Goal: Navigation & Orientation: Find specific page/section

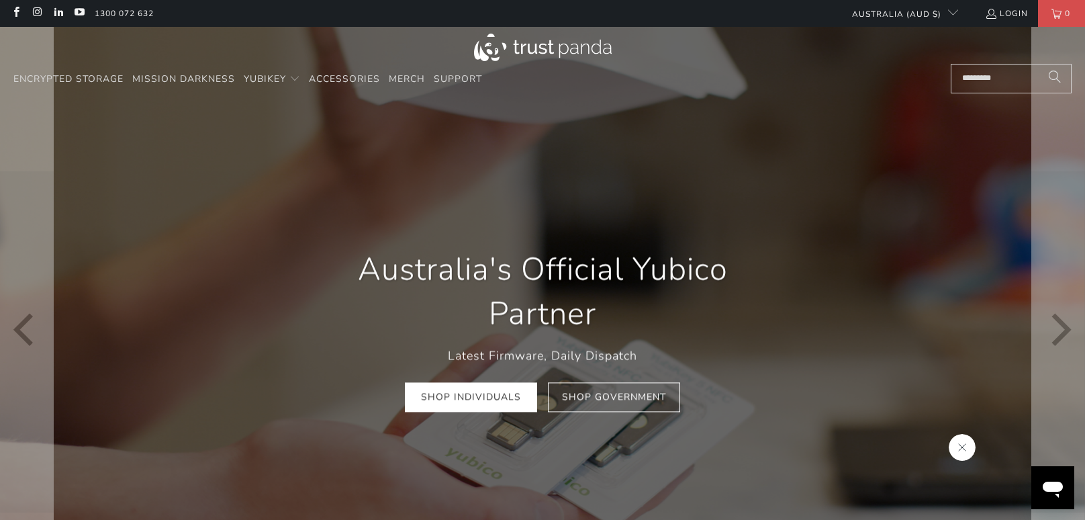
scroll to position [0, 209]
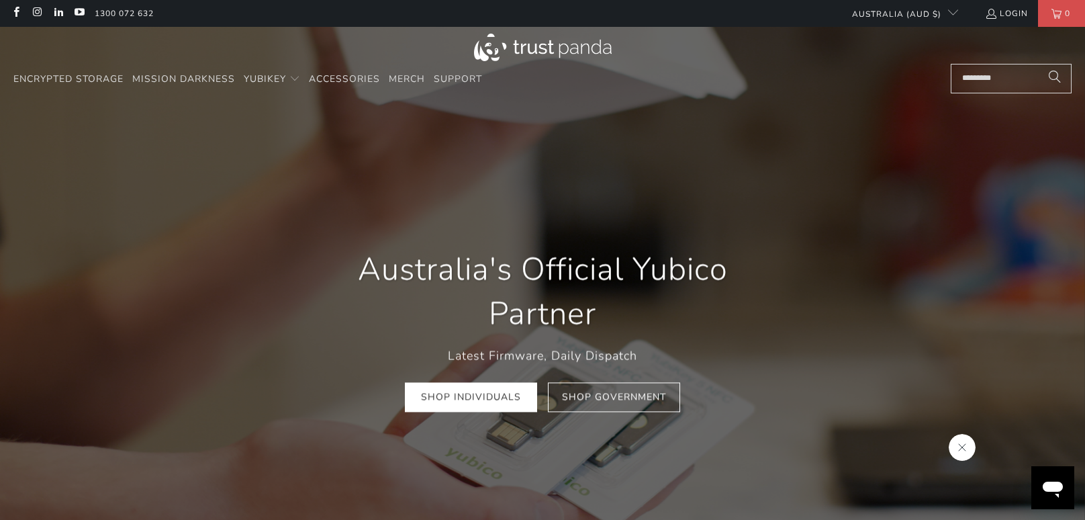
click at [965, 446] on icon "Close message from company" at bounding box center [961, 447] width 11 height 11
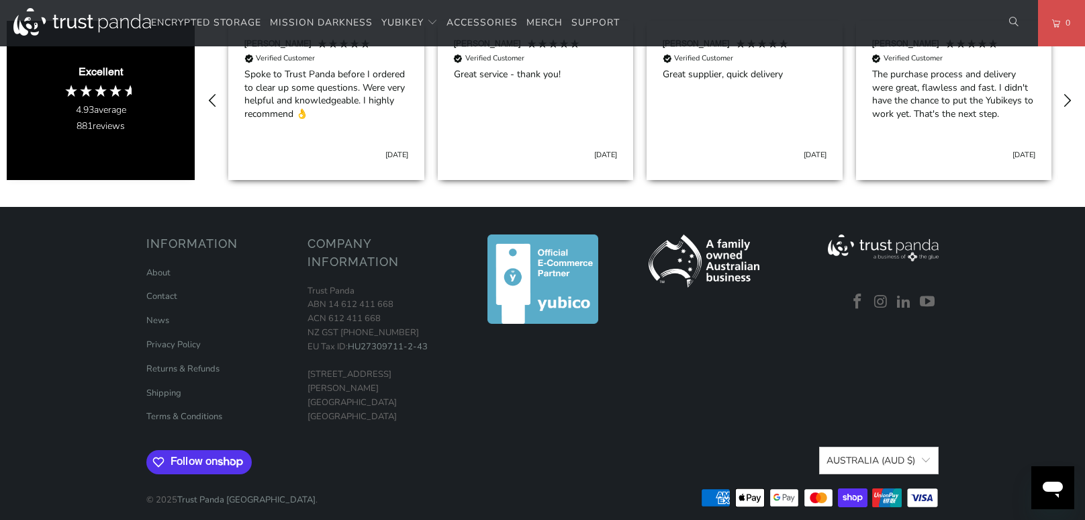
scroll to position [773, 0]
click at [857, 293] on link at bounding box center [857, 301] width 20 height 17
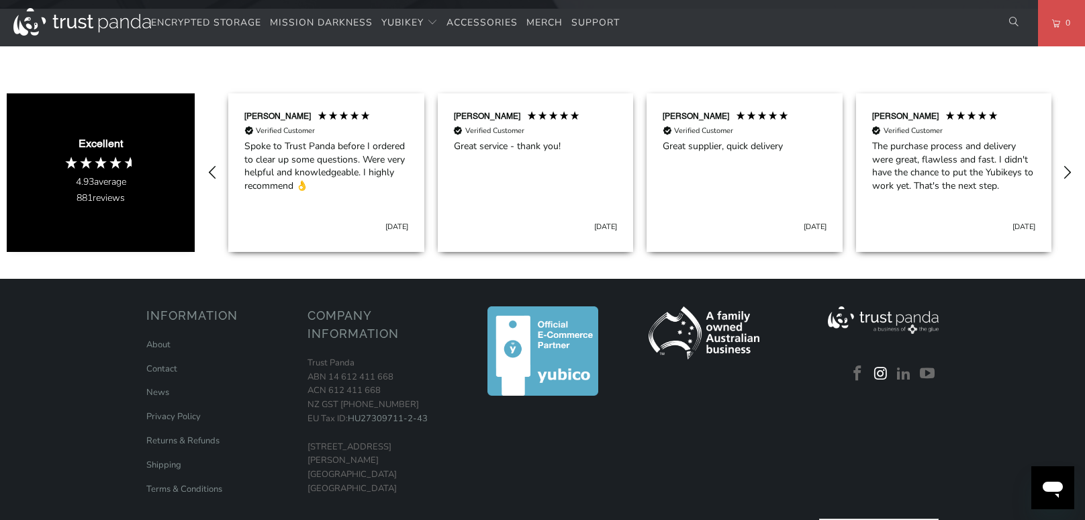
click at [876, 365] on link at bounding box center [881, 373] width 20 height 17
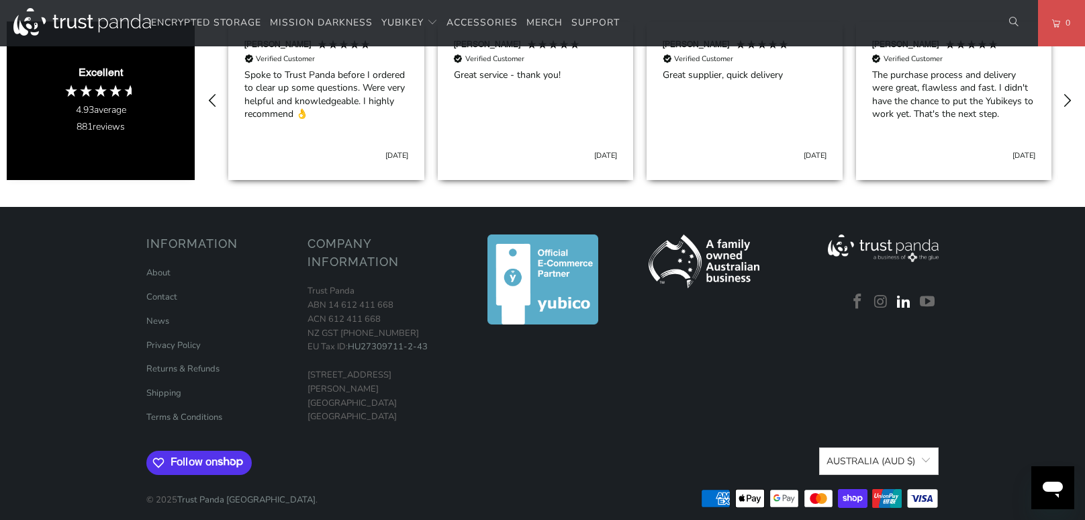
click at [900, 295] on link at bounding box center [904, 301] width 20 height 17
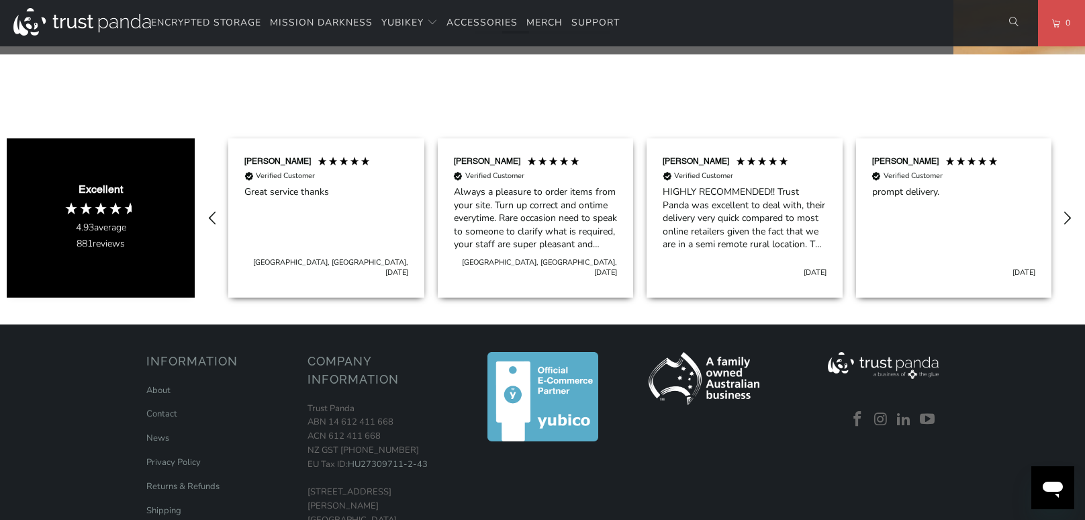
scroll to position [813, 0]
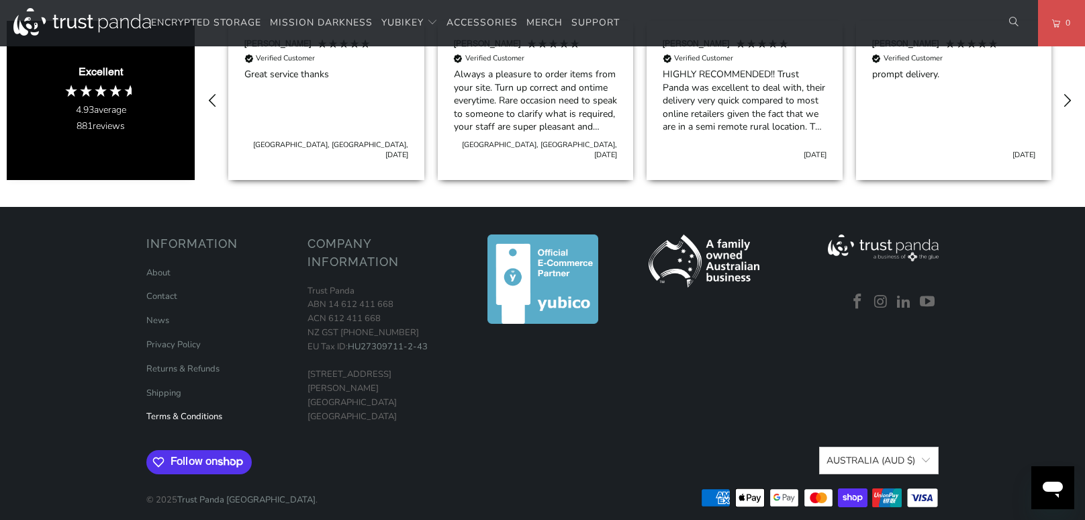
click at [168, 410] on link "Terms & Conditions" at bounding box center [184, 416] width 76 height 12
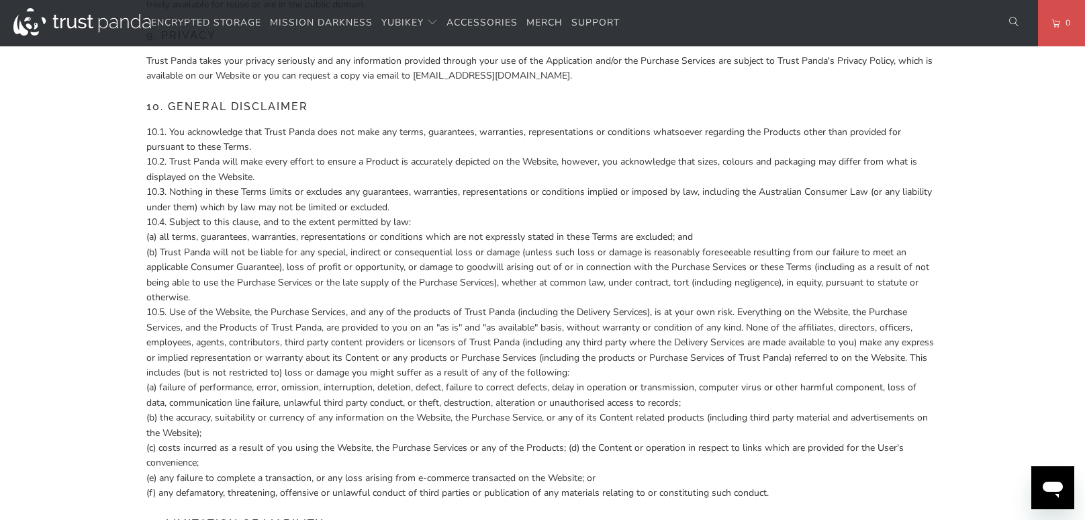
scroll to position [1420, 0]
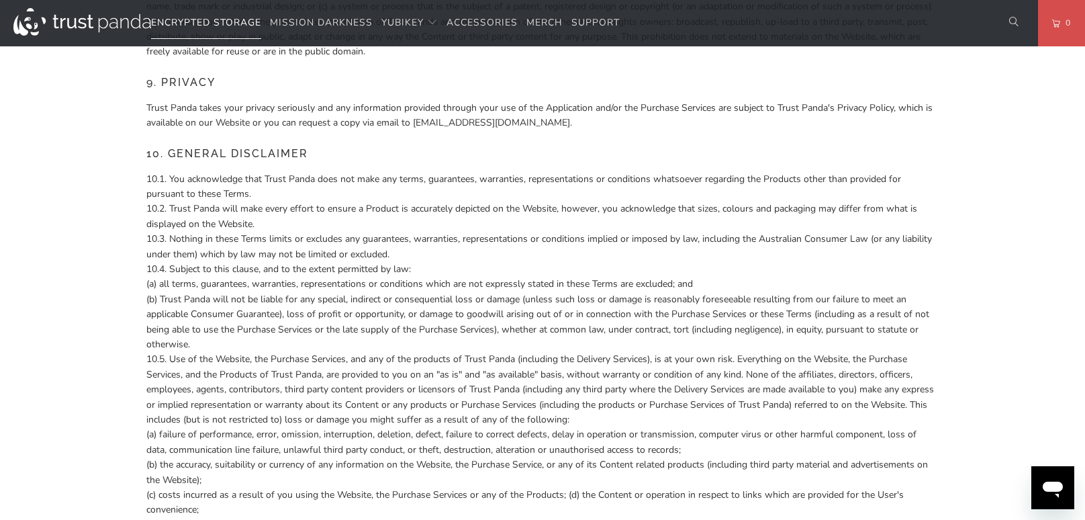
click at [195, 26] on span "Encrypted Storage" at bounding box center [206, 22] width 110 height 13
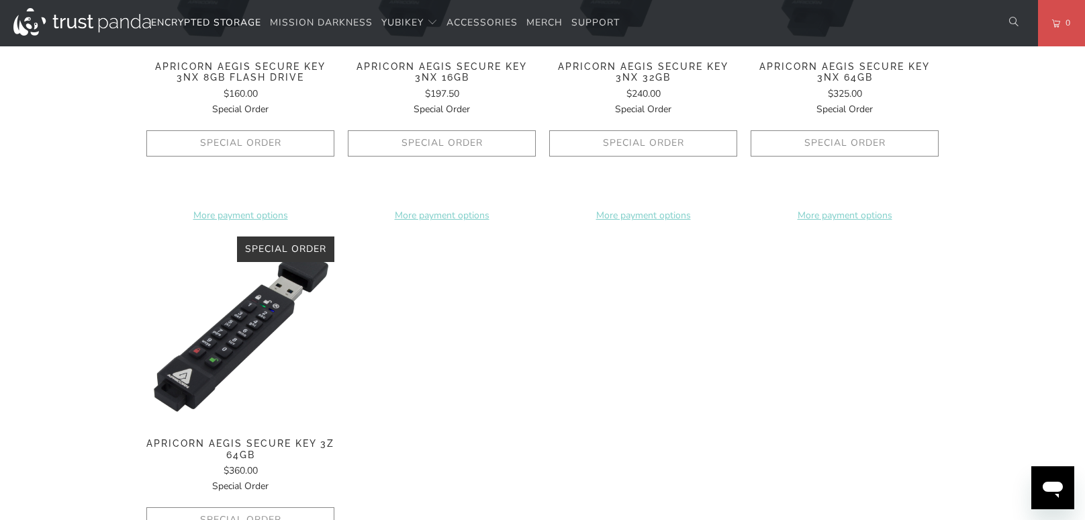
scroll to position [943, 0]
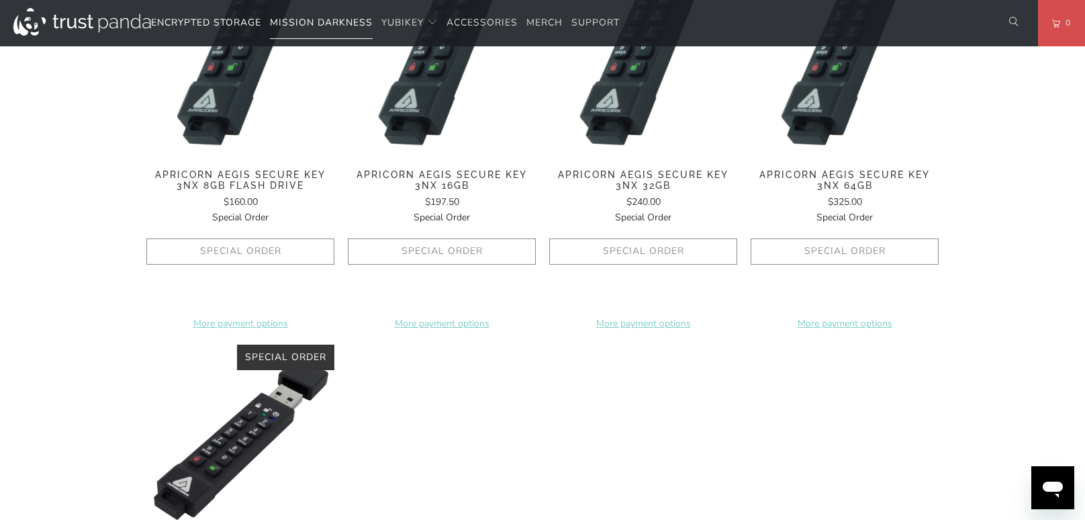
click at [318, 26] on span "Mission Darkness" at bounding box center [321, 22] width 103 height 13
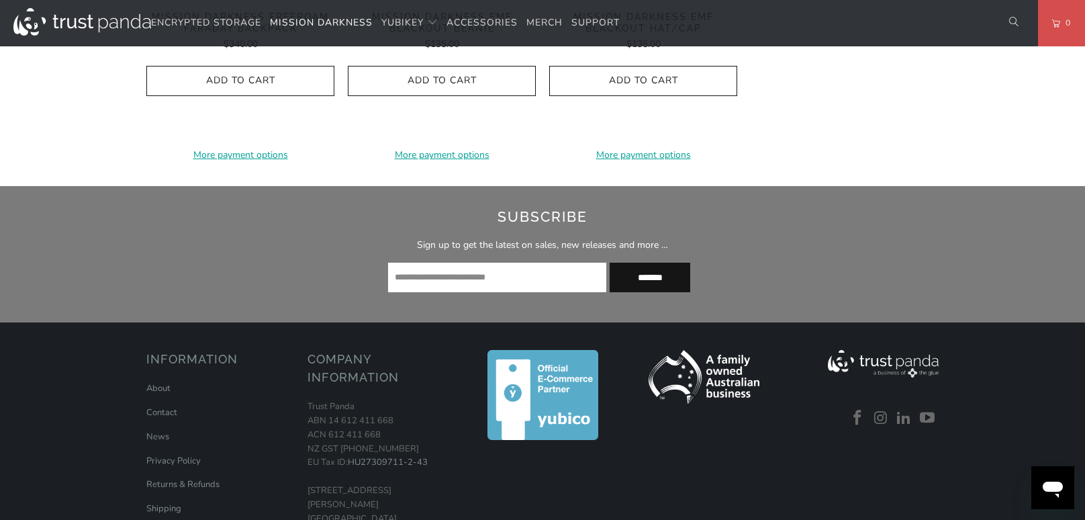
scroll to position [2258, 0]
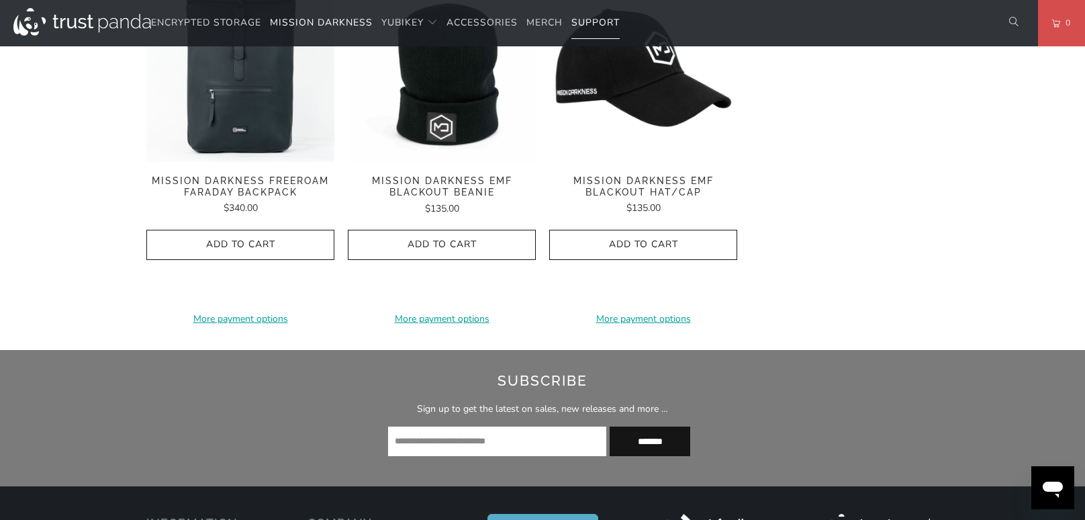
click at [601, 26] on span "Support" at bounding box center [595, 22] width 48 height 13
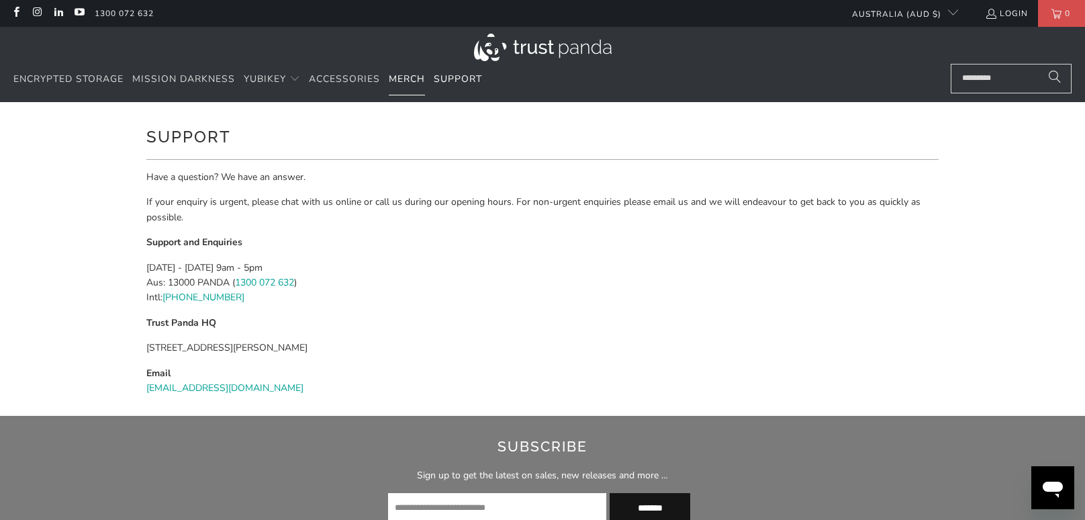
click at [422, 81] on span "Merch" at bounding box center [407, 78] width 36 height 13
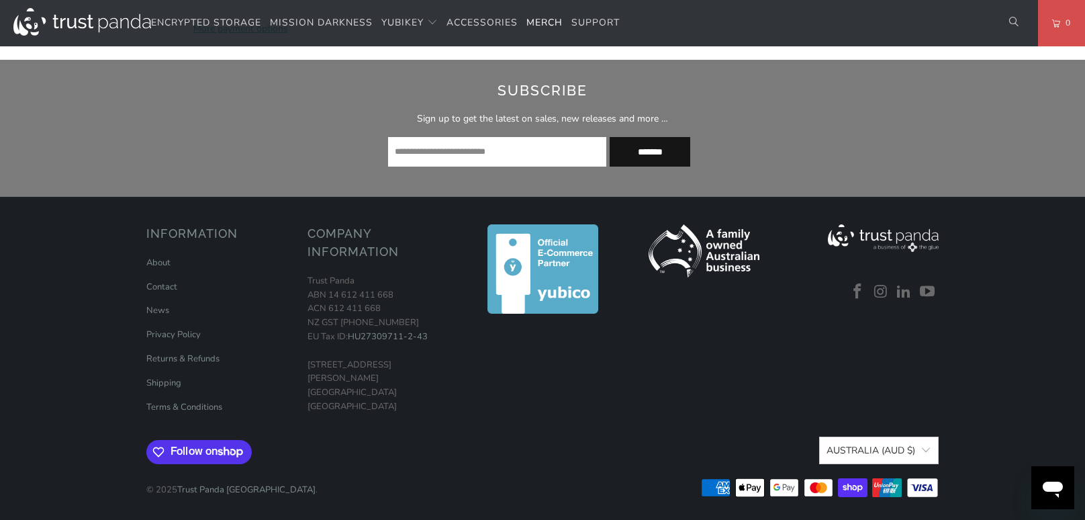
scroll to position [834, 0]
drag, startPoint x: 393, startPoint y: 305, endPoint x: 303, endPoint y: 304, distance: 89.9
click at [303, 304] on div "Information About Contact News Privacy Policy Returns & Refunds" at bounding box center [542, 358] width 805 height 296
copy p "ACN 612 411 668"
click at [507, 371] on div at bounding box center [543, 324] width 148 height 200
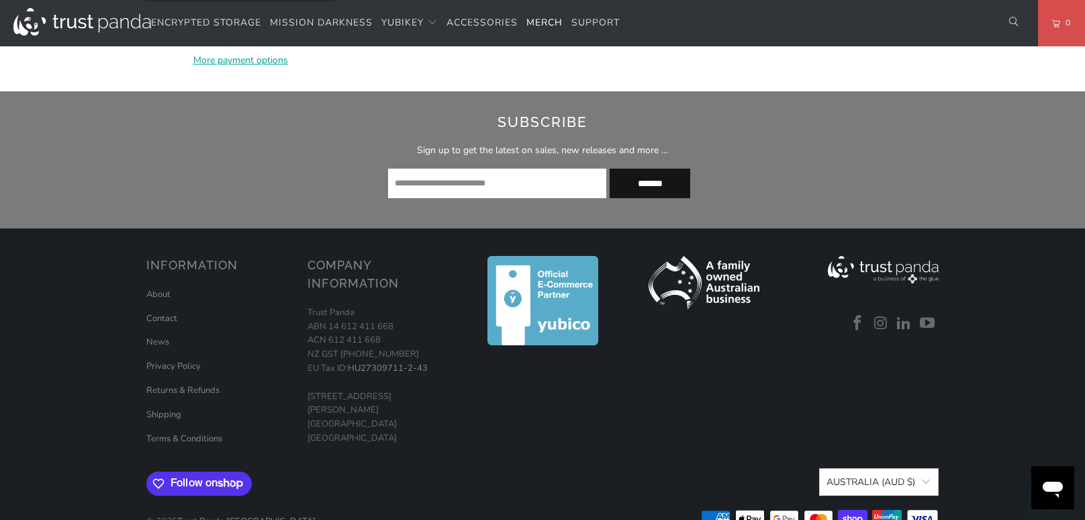
scroll to position [642, 0]
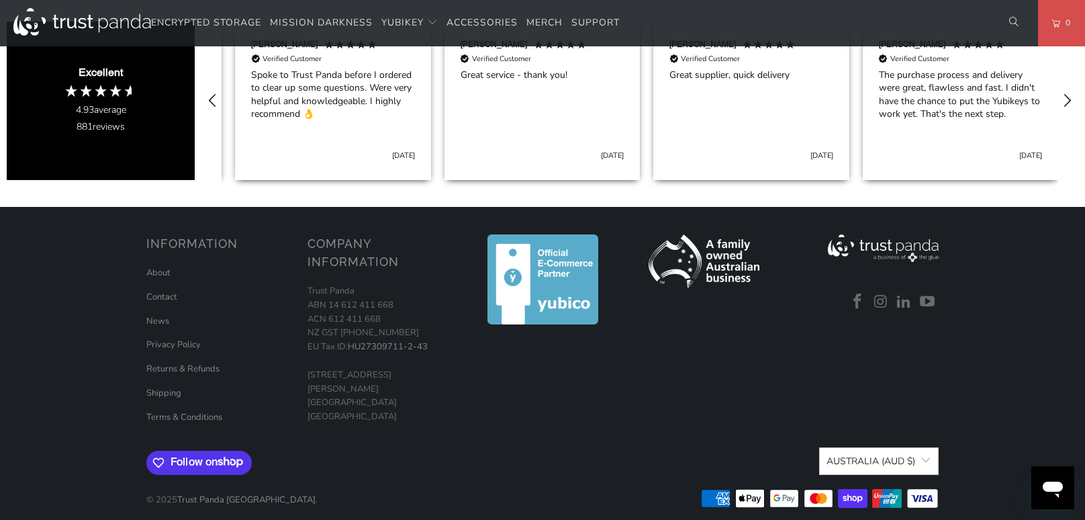
scroll to position [0, 1255]
